Goal: Information Seeking & Learning: Learn about a topic

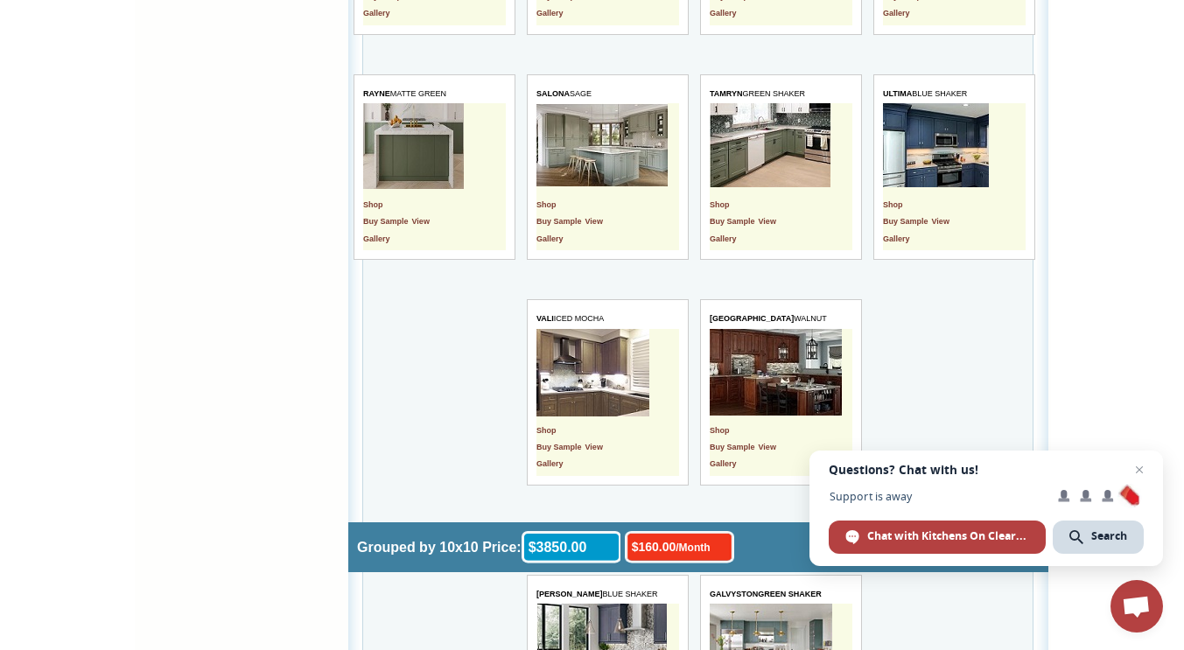
scroll to position [4117, 0]
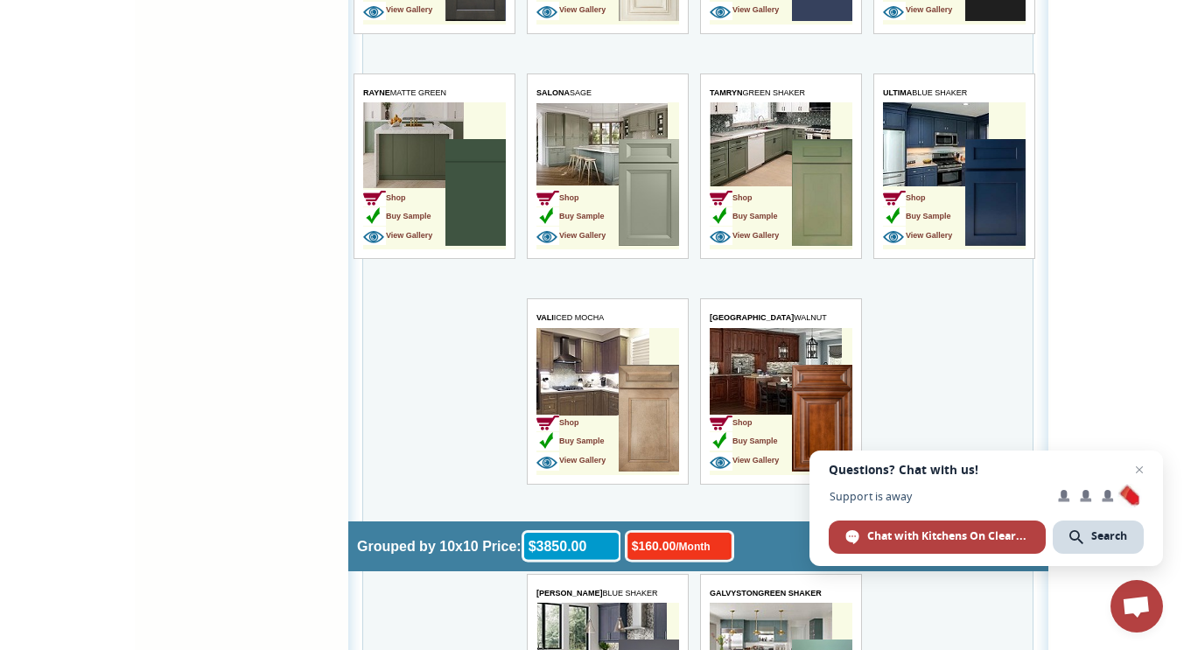
click at [648, 179] on img at bounding box center [649, 192] width 60 height 107
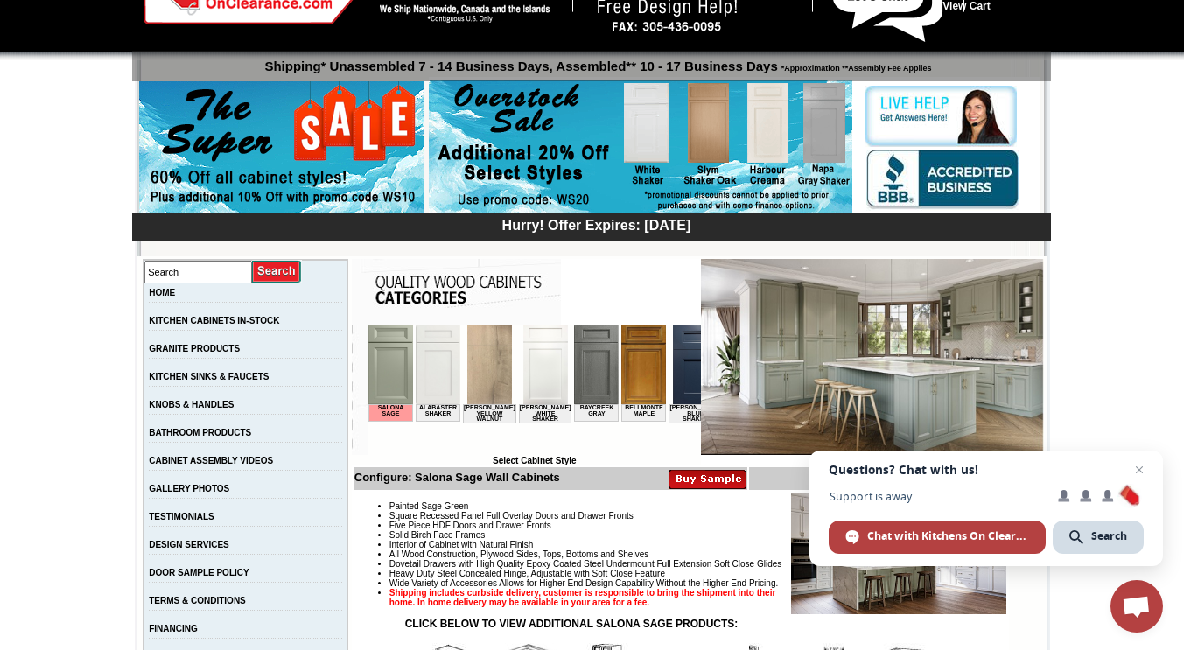
scroll to position [74, 0]
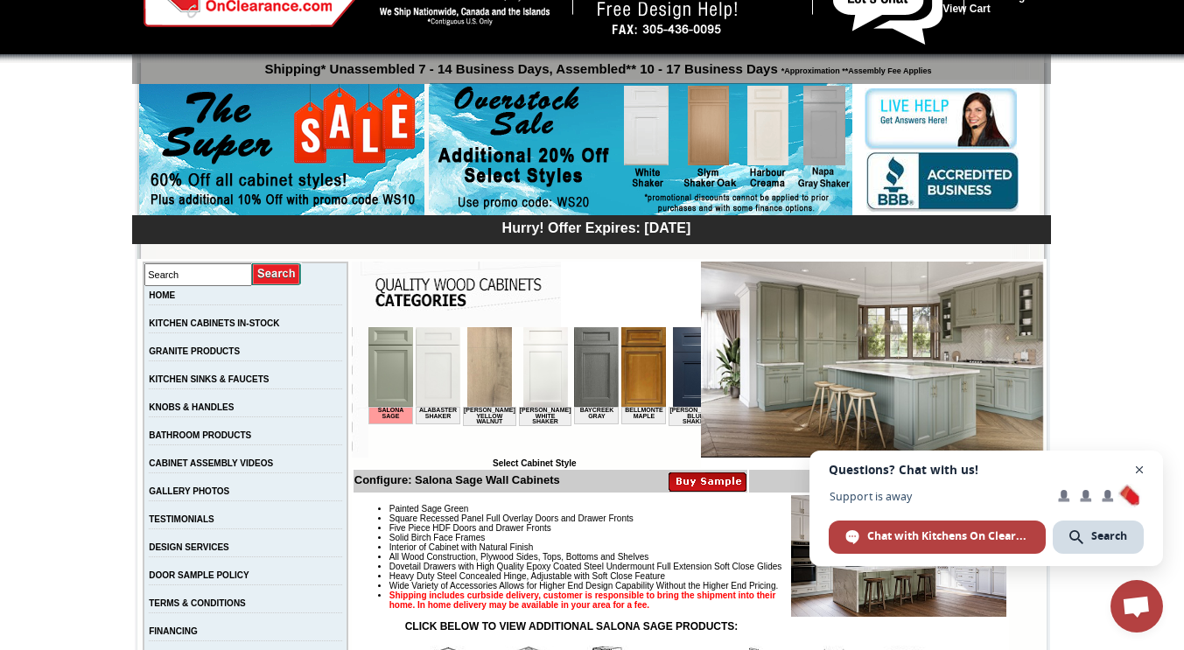
click at [1137, 473] on span "Open chat" at bounding box center [1140, 470] width 22 height 22
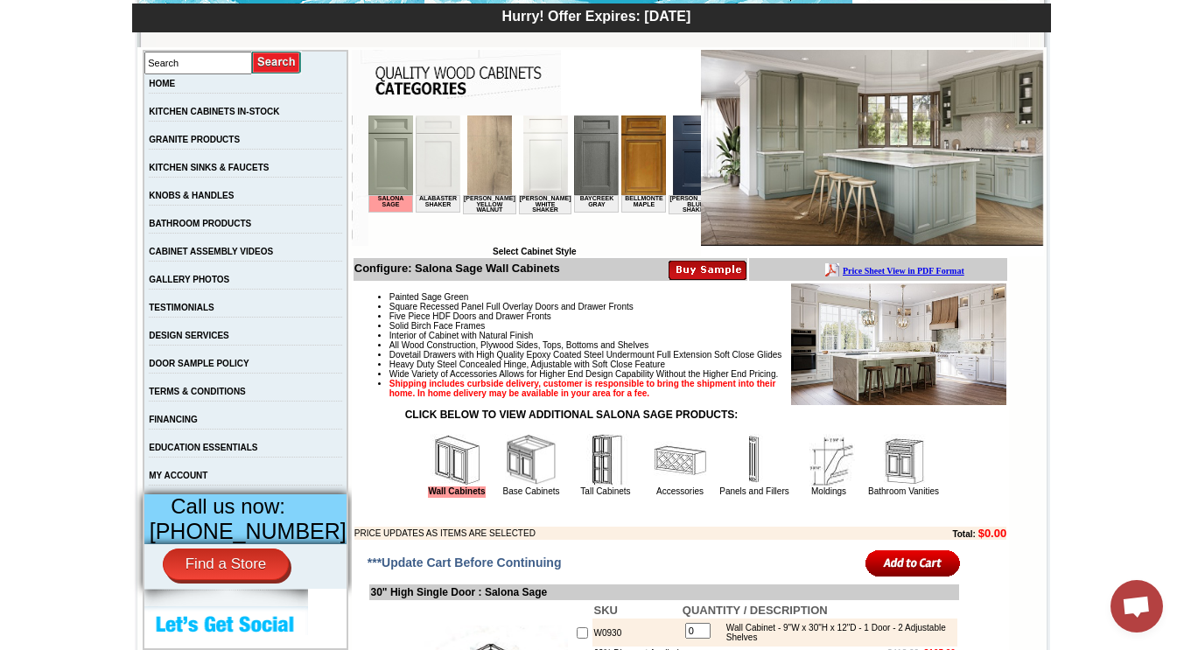
scroll to position [288, 0]
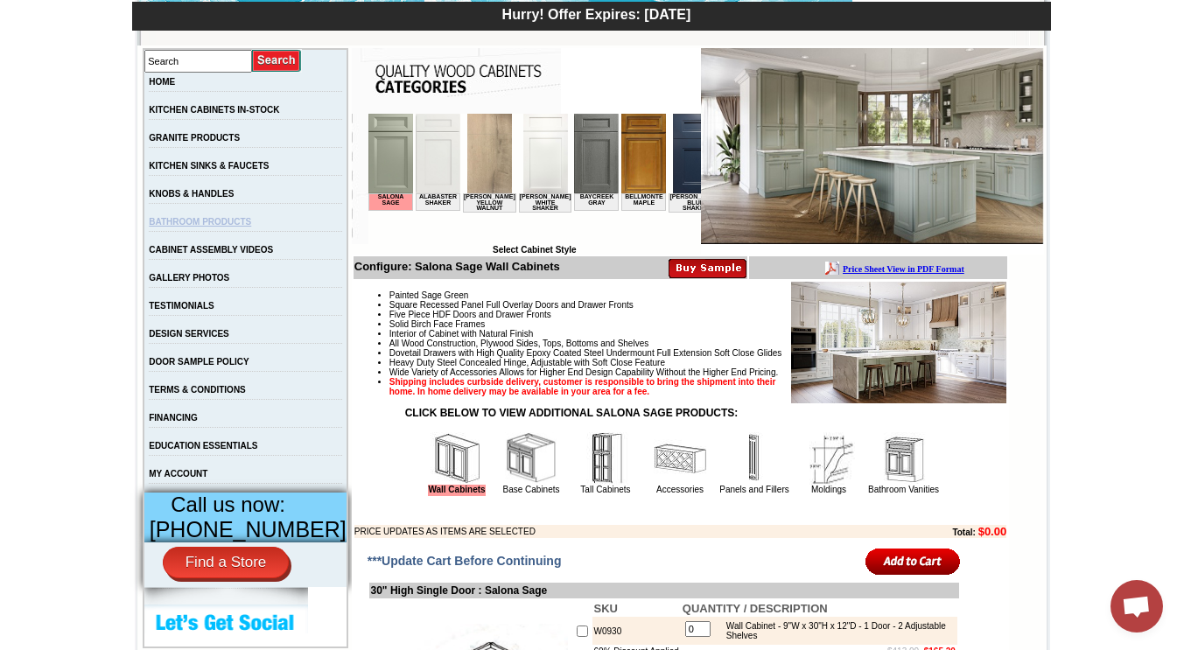
click at [231, 226] on link "BATHROOM PRODUCTS" at bounding box center [200, 222] width 102 height 10
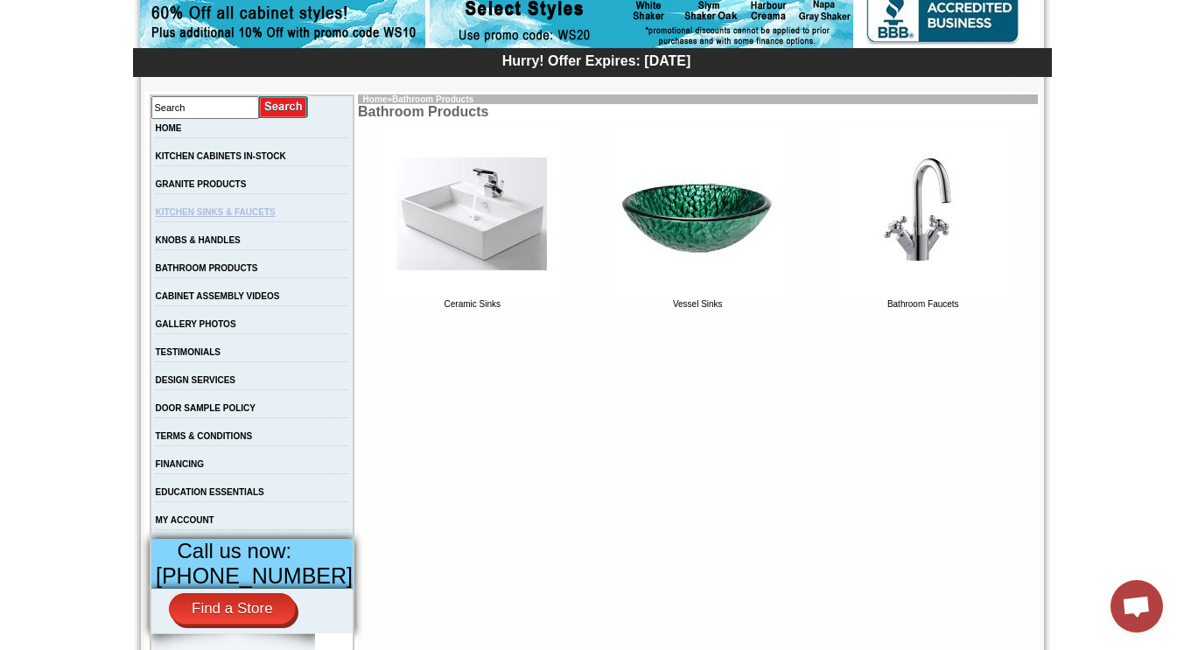
scroll to position [244, 0]
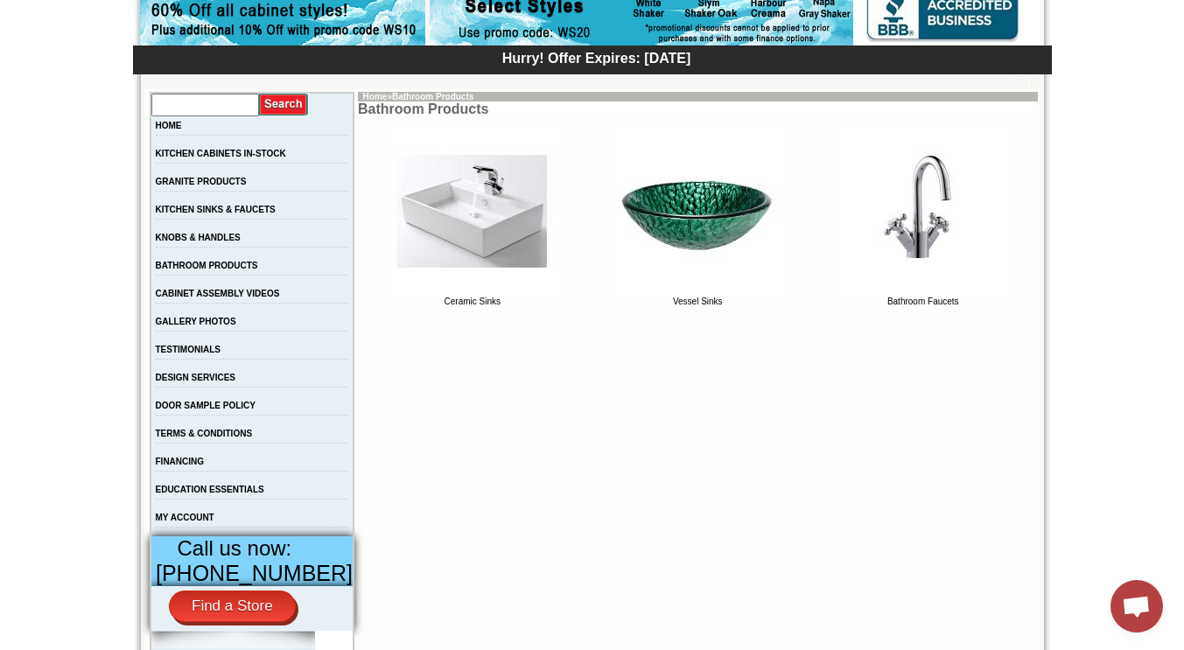
click at [207, 113] on input "text" at bounding box center [205, 105] width 108 height 23
click at [223, 115] on input "bathroom cabinets" at bounding box center [205, 105] width 108 height 23
click at [256, 107] on input "bathroom cabinets" at bounding box center [205, 105] width 108 height 23
type input "bathroom cabinets"
click at [259, 93] on input "image" at bounding box center [284, 105] width 50 height 24
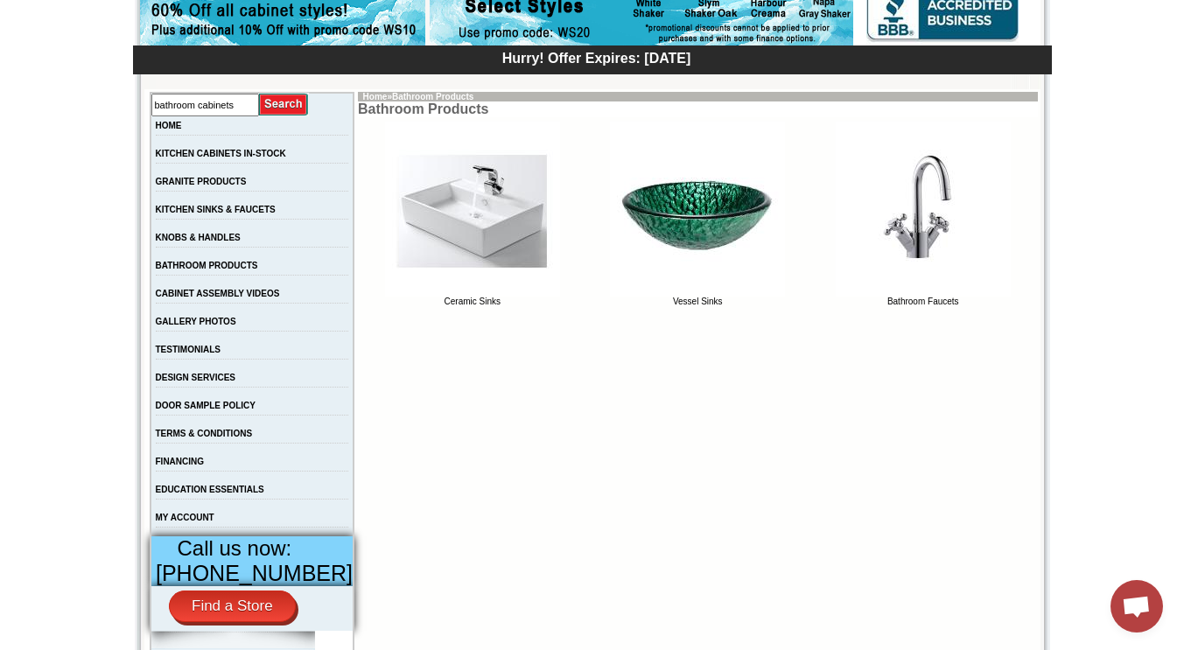
scroll to position [0, 0]
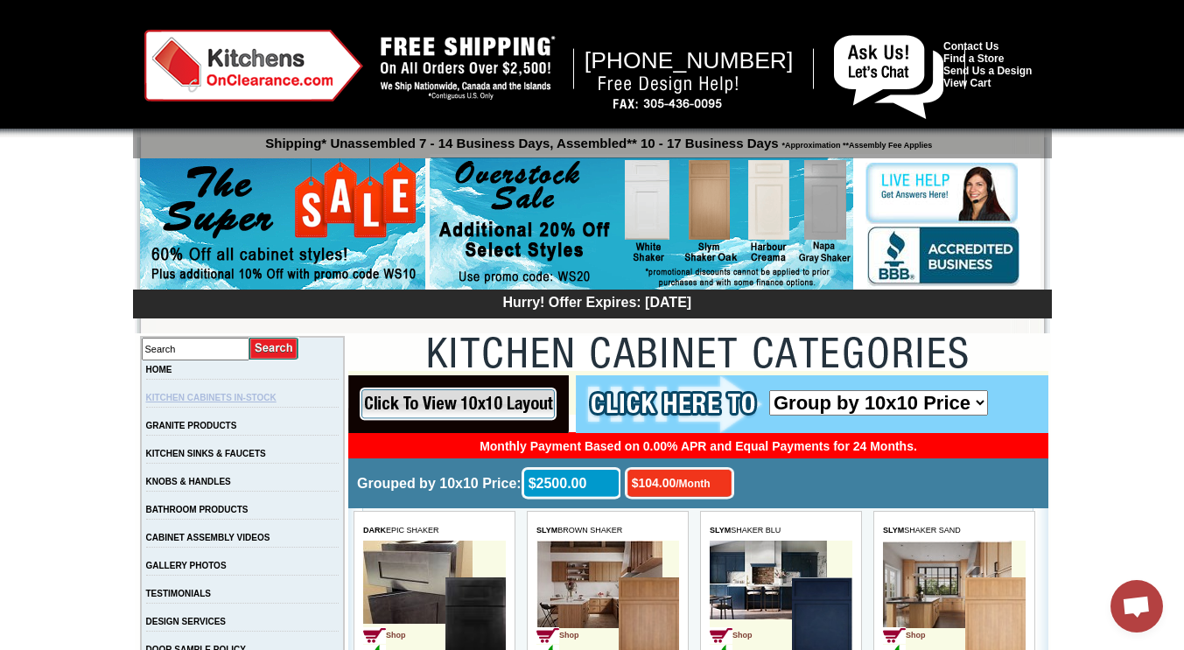
click at [277, 399] on link "KITCHEN CABINETS IN-STOCK" at bounding box center [211, 398] width 130 height 10
